Goal: Find specific page/section

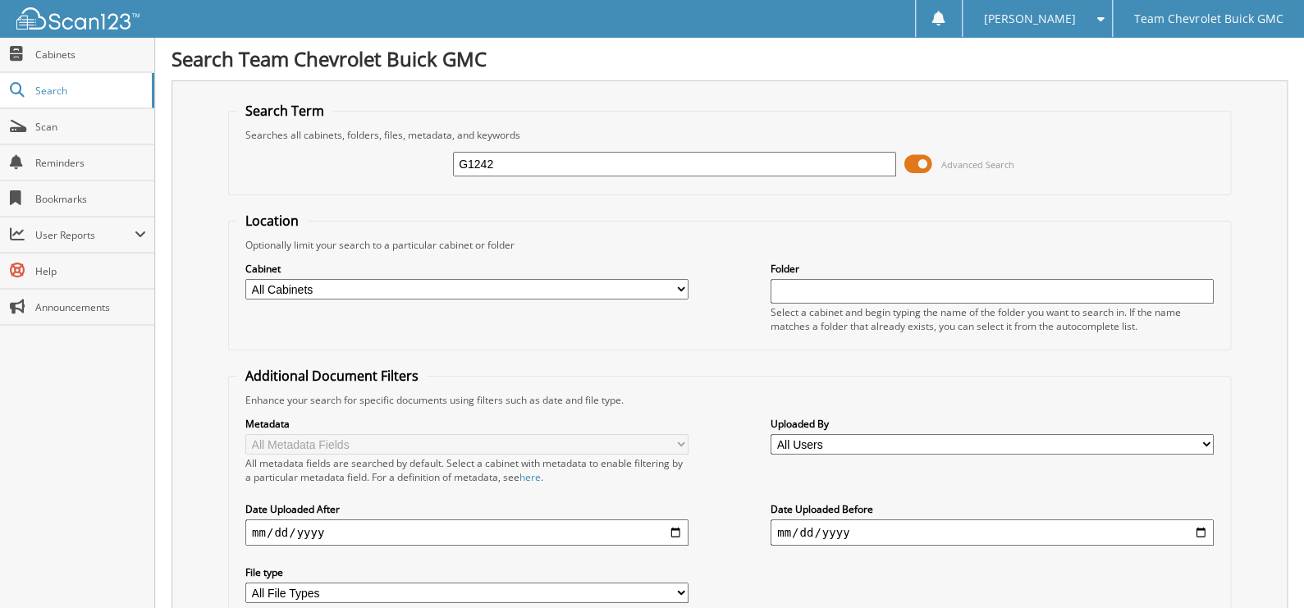
type input "G1242"
click at [928, 163] on span at bounding box center [919, 164] width 28 height 25
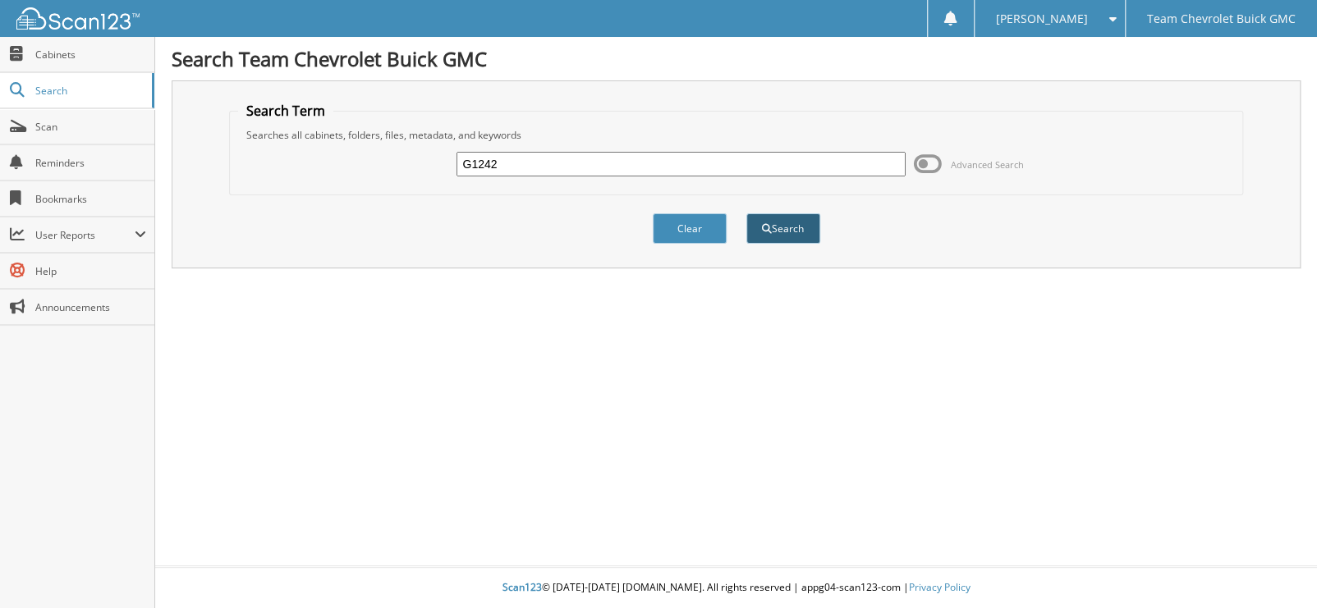
click at [765, 219] on button "Search" at bounding box center [783, 228] width 74 height 30
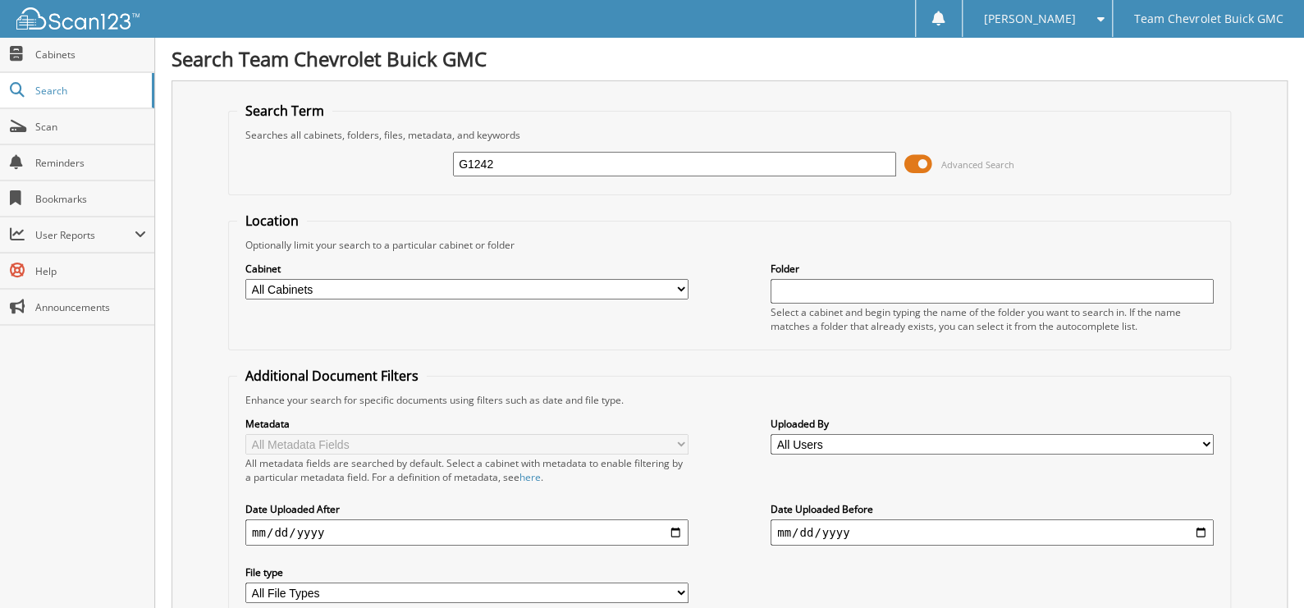
click at [926, 167] on span at bounding box center [919, 164] width 28 height 25
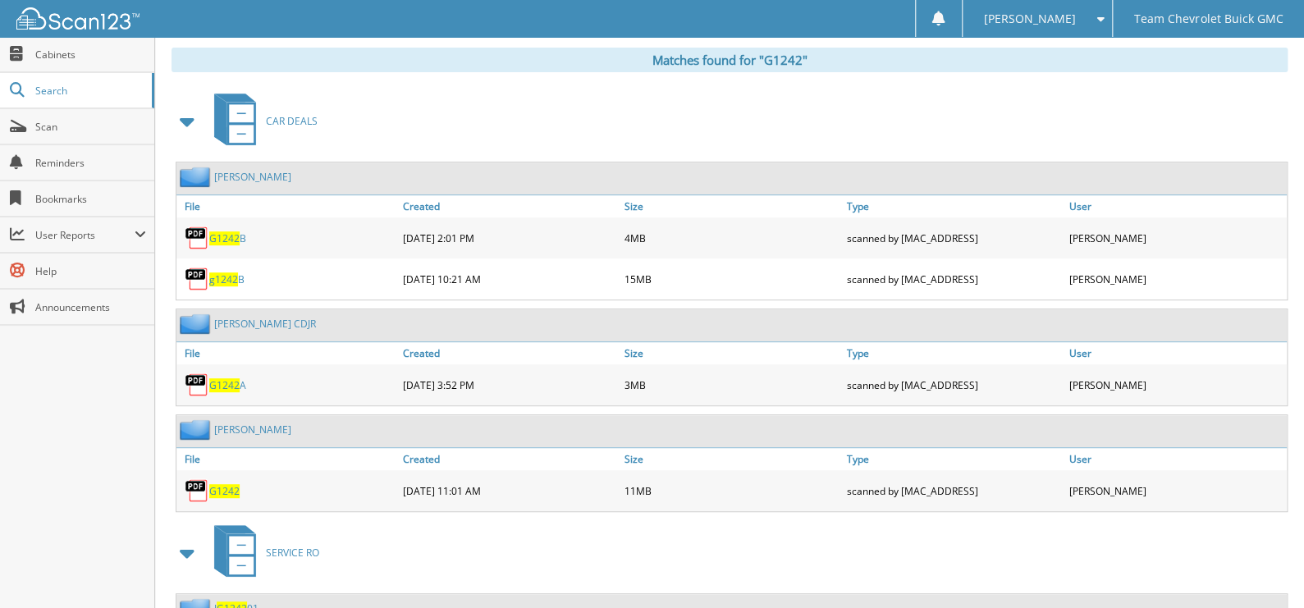
scroll to position [302, 0]
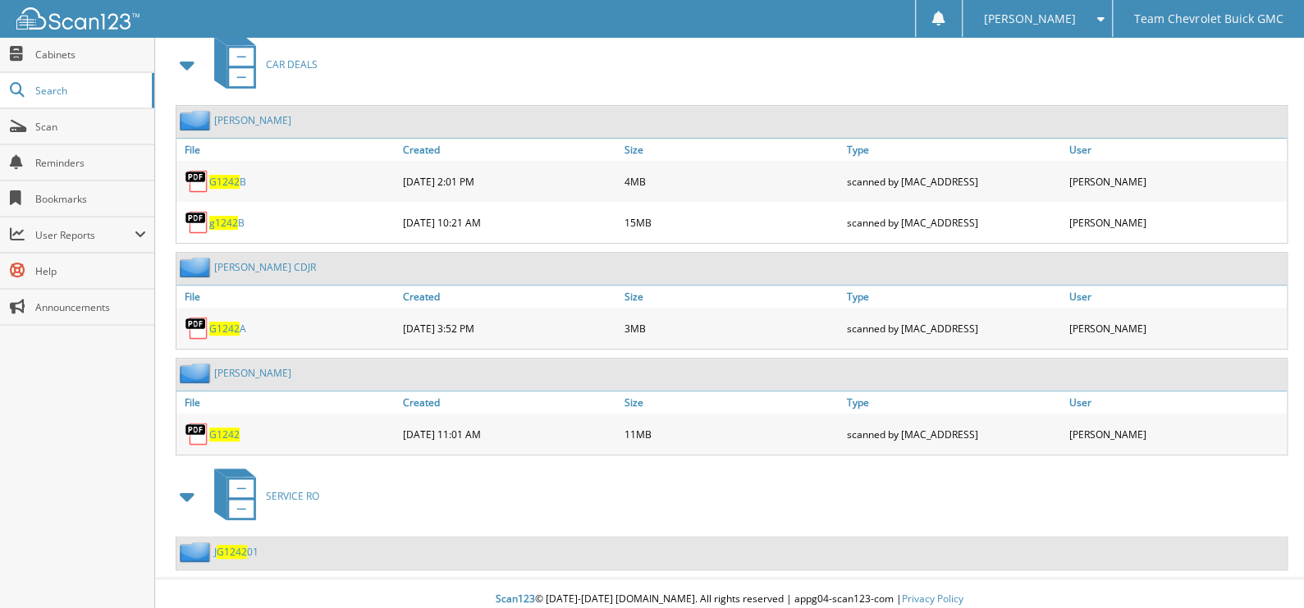
click at [227, 428] on span "G1242" at bounding box center [224, 435] width 30 height 14
